Goal: Find specific page/section: Find specific page/section

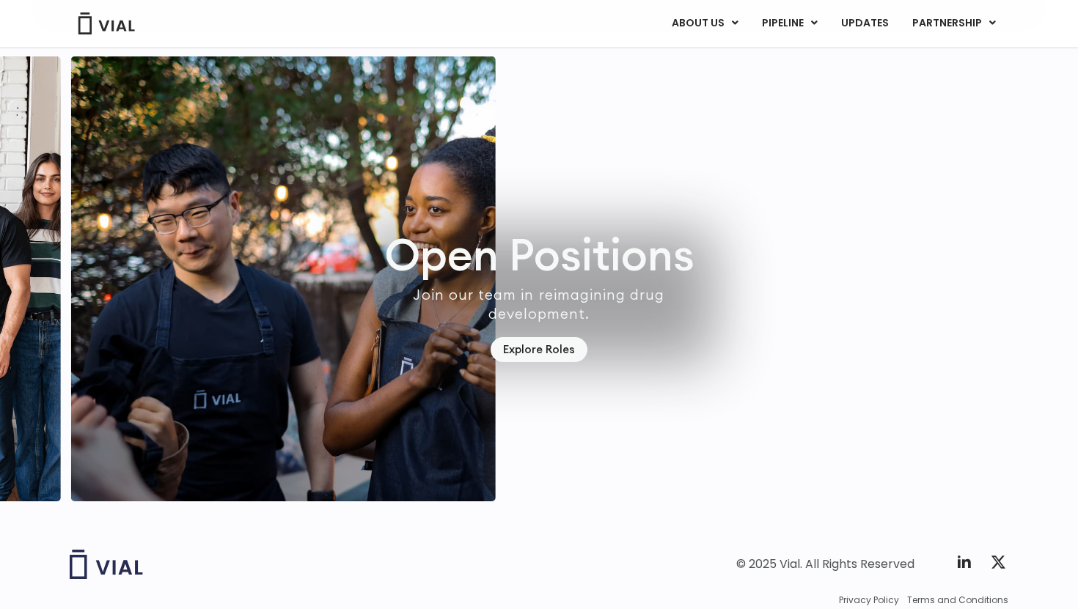
scroll to position [4117, 0]
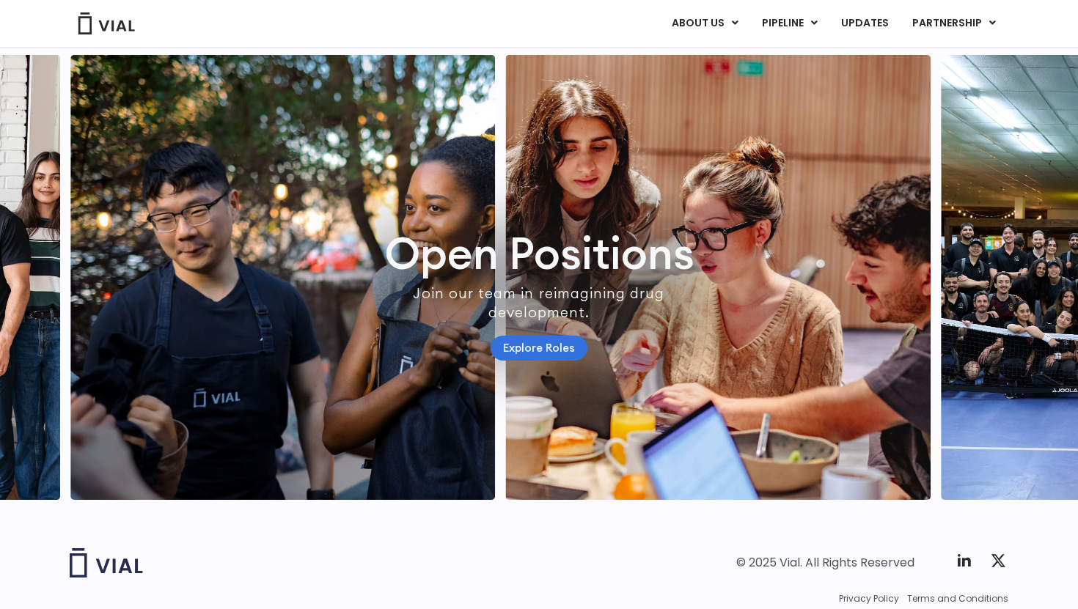
click at [551, 361] on link "Explore Roles" at bounding box center [538, 349] width 97 height 26
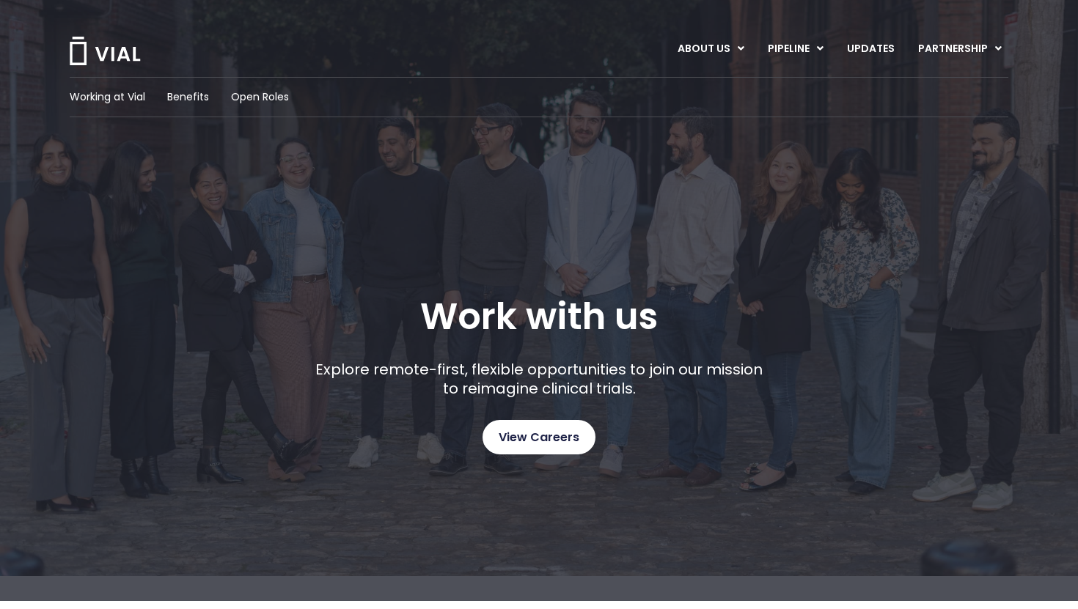
click at [577, 433] on span "View Careers" at bounding box center [539, 437] width 81 height 19
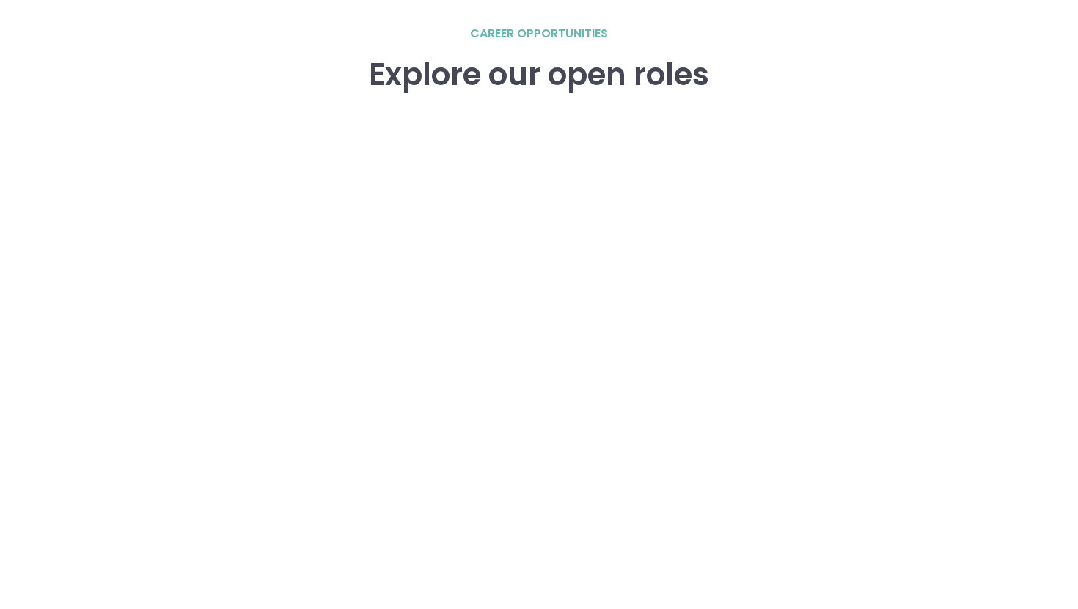
scroll to position [2132, 0]
